Goal: Task Accomplishment & Management: Complete application form

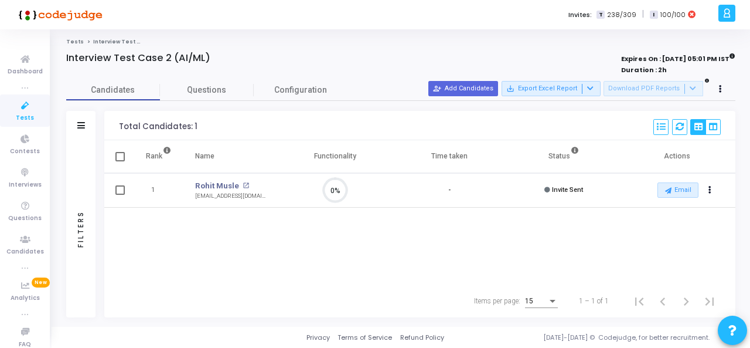
scroll to position [25, 29]
click at [476, 91] on button "person_add_alt Add Candidates" at bounding box center [463, 88] width 70 height 15
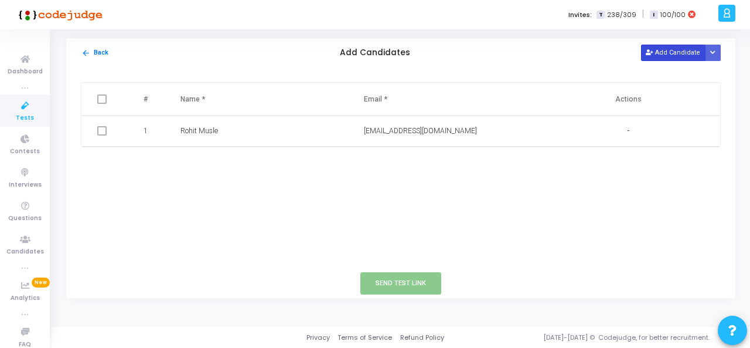
click at [676, 52] on button "Add Candidate" at bounding box center [673, 53] width 64 height 16
click at [408, 153] on input "text" at bounding box center [419, 161] width 111 height 19
paste input "[PERSON_NAME][EMAIL_ADDRESS][DOMAIN_NAME]"
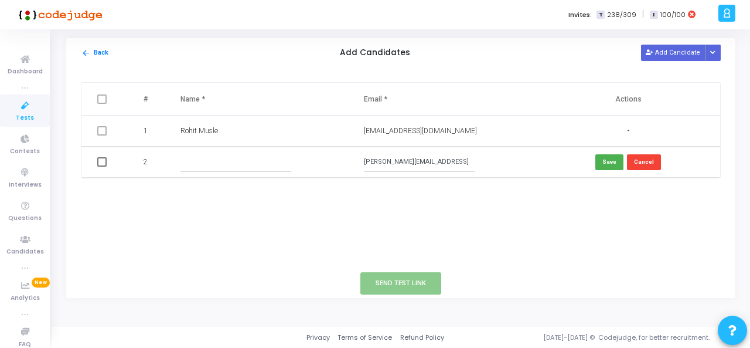
type input "[PERSON_NAME][EMAIL_ADDRESS][DOMAIN_NAME]"
click at [212, 155] on input "text" at bounding box center [236, 161] width 111 height 19
type input "[PERSON_NAME]"
click at [239, 188] on div "# Name * Email * Actions 1 Rohit Musle [EMAIL_ADDRESS][DOMAIN_NAME] - 2 [PERSON…" at bounding box center [400, 167] width 669 height 201
click at [603, 165] on button "Save" at bounding box center [610, 162] width 28 height 16
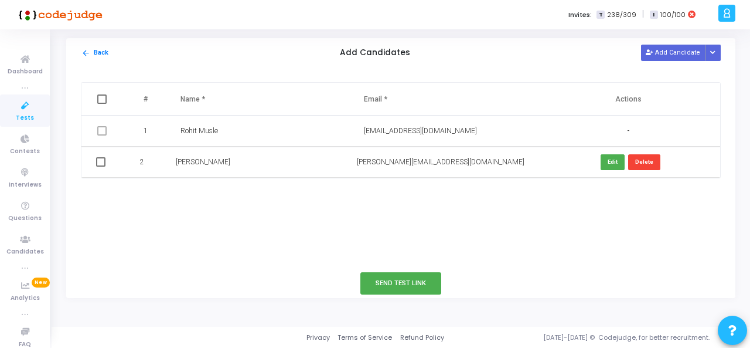
click at [580, 216] on div "# Name * Email * Actions 1 Rohit Musle [EMAIL_ADDRESS][DOMAIN_NAME] - 2 [PERSON…" at bounding box center [400, 167] width 669 height 201
click at [103, 162] on span at bounding box center [100, 161] width 9 height 9
click at [101, 166] on input "checkbox" at bounding box center [100, 166] width 1 height 1
checkbox input "true"
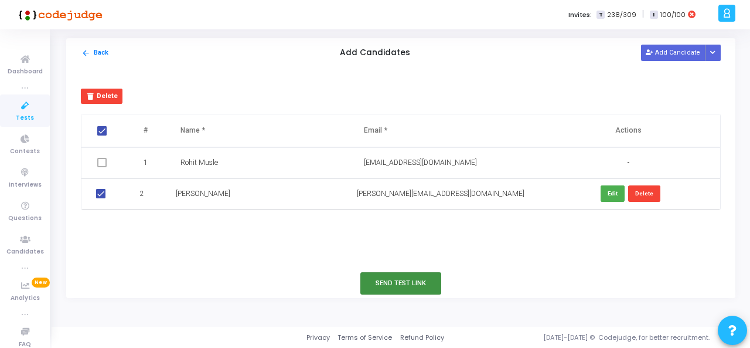
click at [399, 284] on button "Send Test Link" at bounding box center [400, 283] width 81 height 22
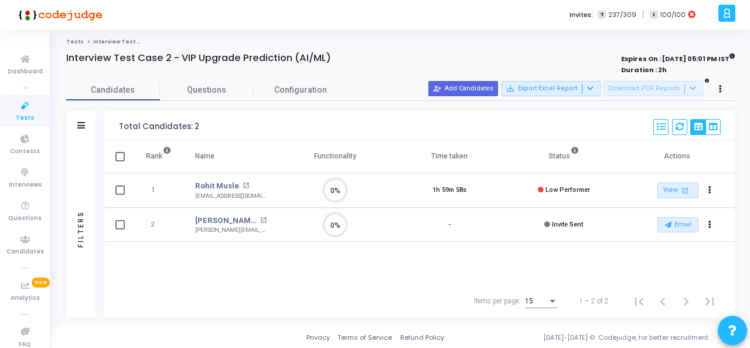
click at [339, 262] on div "Rank Name Functionality Time taken Status Actions 1 Rohit Musle open_in_new [EM…" at bounding box center [419, 212] width 631 height 144
